Goal: Task Accomplishment & Management: Manage account settings

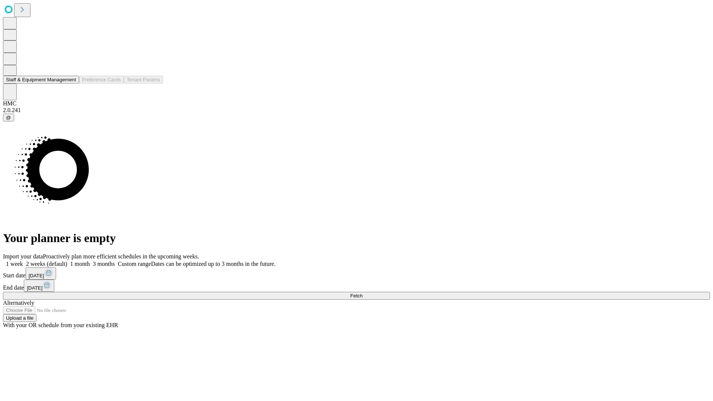
click at [69, 84] on button "Staff & Equipment Management" at bounding box center [41, 80] width 76 height 8
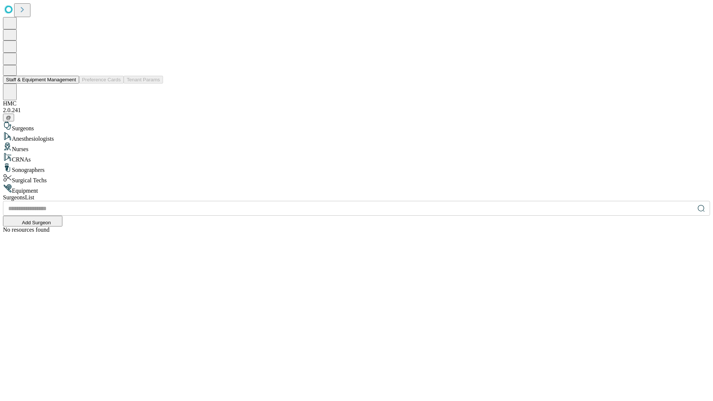
click at [71, 84] on button "Staff & Equipment Management" at bounding box center [41, 80] width 76 height 8
